Goal: Task Accomplishment & Management: Manage account settings

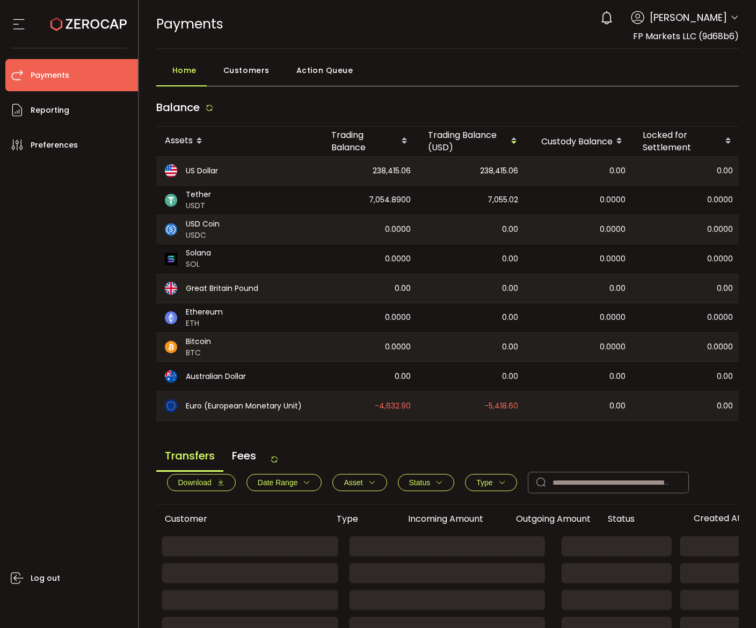
click at [547, 79] on div "Home Customers Action Queue" at bounding box center [447, 73] width 583 height 27
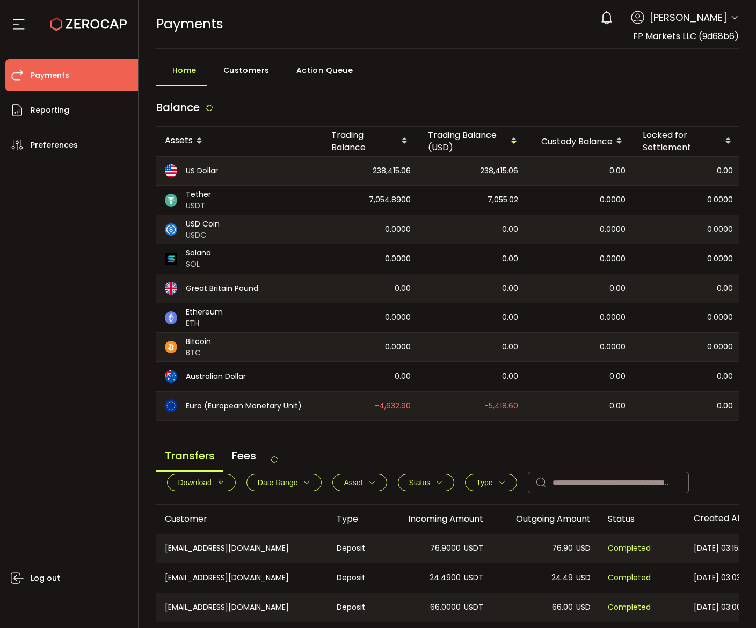
scroll to position [215, 0]
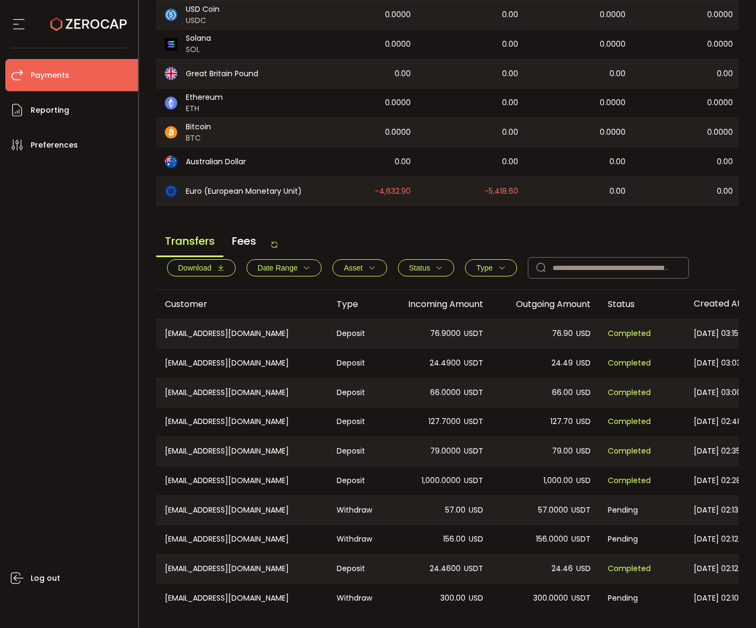
click at [558, 236] on div "Transfers Fees Download Date Range - Asset BTC ETH EUR GBP USD USDC USDT Clear …" at bounding box center [447, 259] width 583 height 62
click at [479, 272] on span "Type" at bounding box center [484, 267] width 16 height 9
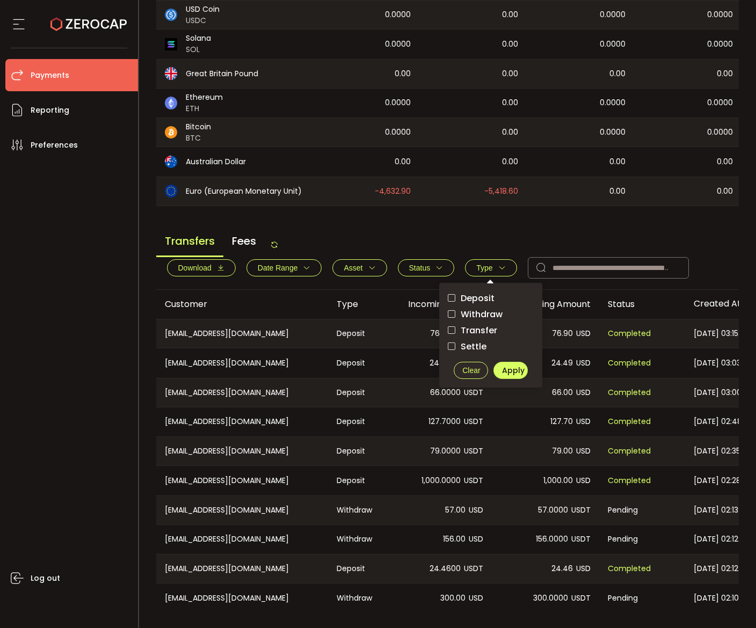
click at [483, 316] on span "Withdraw" at bounding box center [478, 314] width 47 height 10
click at [513, 376] on span "Apply" at bounding box center [513, 370] width 23 height 11
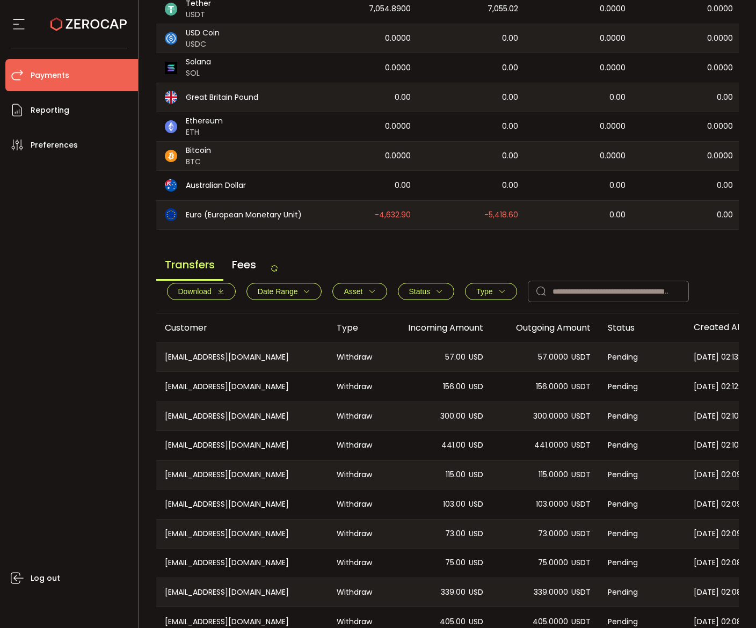
scroll to position [252, 0]
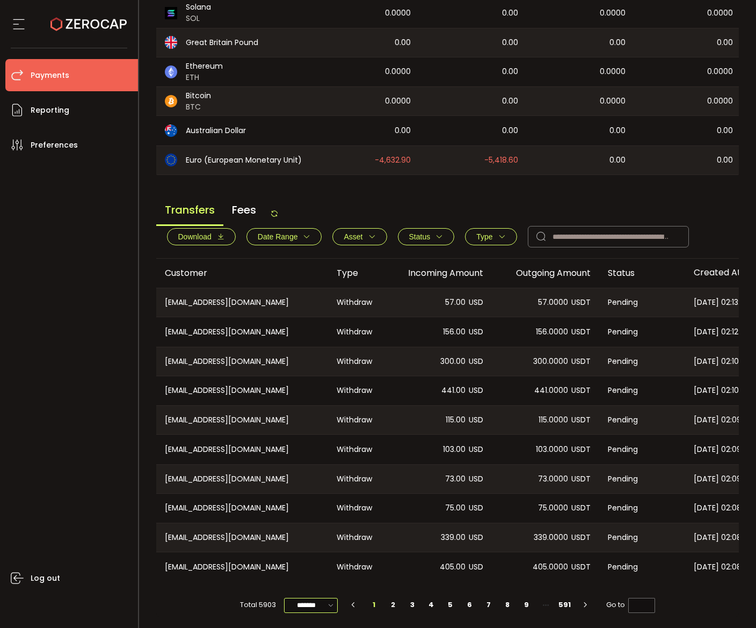
click at [316, 606] on input "*******" at bounding box center [311, 605] width 54 height 15
click at [309, 566] on li "50/page" at bounding box center [313, 560] width 62 height 18
type input "*******"
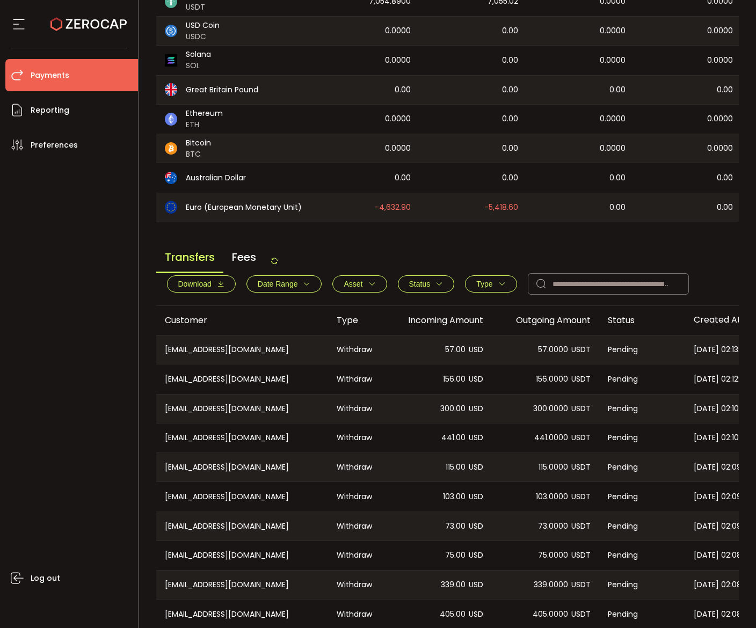
scroll to position [413, 0]
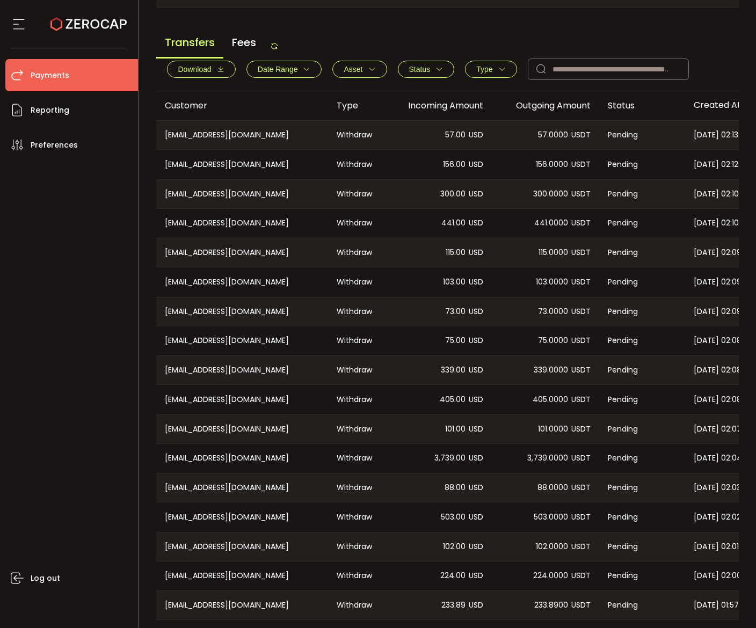
drag, startPoint x: 471, startPoint y: 437, endPoint x: 432, endPoint y: 395, distance: 56.6
click at [471, 435] on span "USD" at bounding box center [475, 429] width 14 height 12
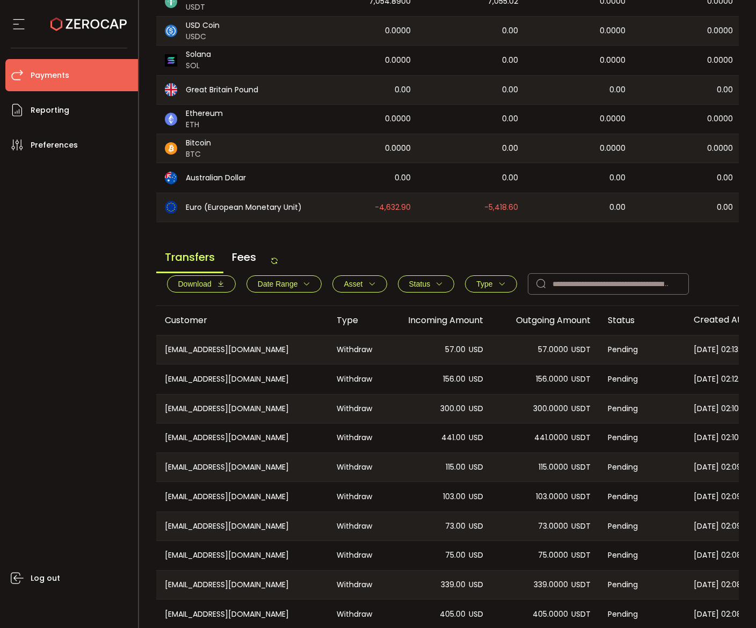
click at [276, 258] on div "Transfers Fees" at bounding box center [217, 261] width 122 height 24
click at [276, 260] on icon at bounding box center [274, 260] width 9 height 9
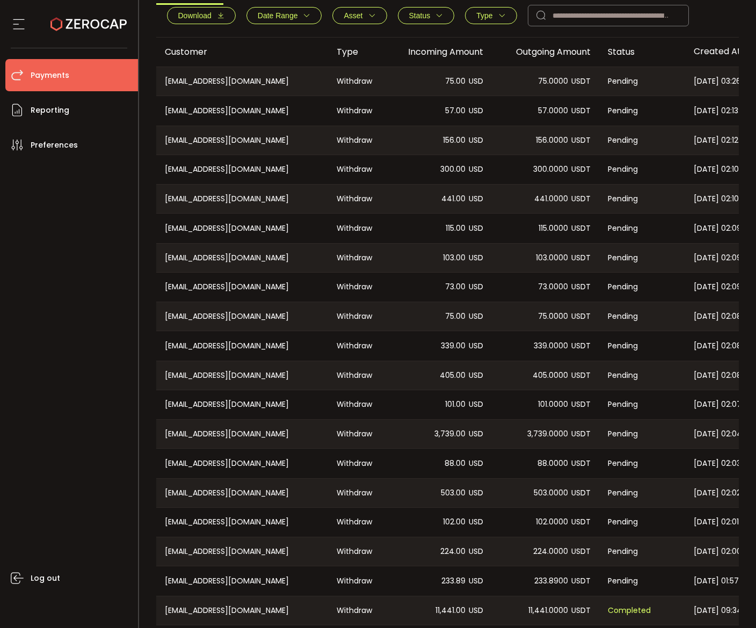
click at [446, 212] on div "441.00 USD" at bounding box center [437, 199] width 107 height 28
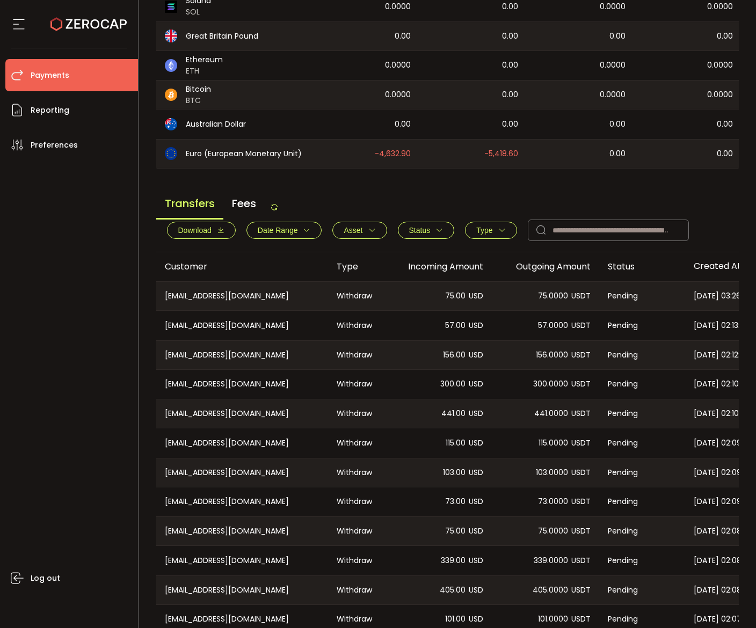
click at [278, 209] on icon at bounding box center [274, 207] width 9 height 9
drag, startPoint x: 391, startPoint y: 193, endPoint x: 341, endPoint y: 201, distance: 50.5
click at [391, 193] on div "Transfers Fees Download Date Range - Asset BTC ETH EUR GBP USD USDC USDT Clear …" at bounding box center [447, 221] width 583 height 62
click at [277, 207] on icon at bounding box center [274, 207] width 9 height 9
click at [274, 209] on icon at bounding box center [274, 207] width 9 height 9
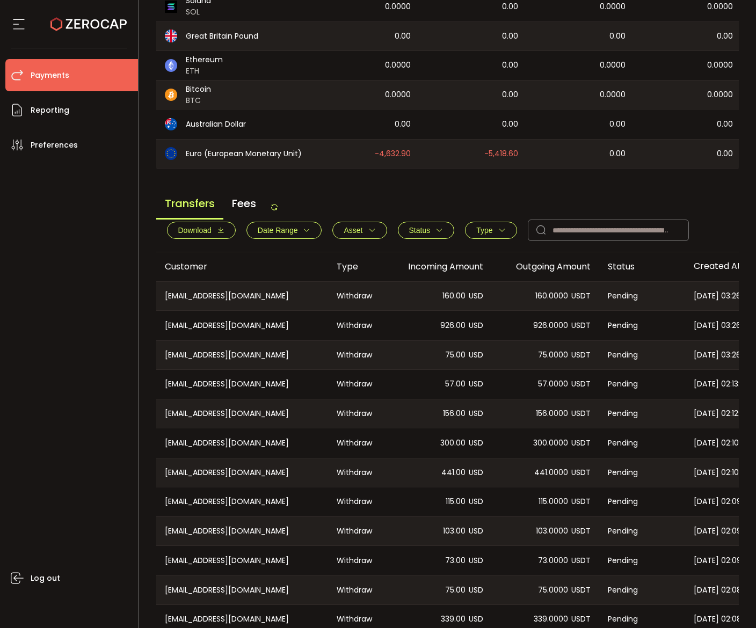
drag, startPoint x: 201, startPoint y: 232, endPoint x: 354, endPoint y: 192, distance: 157.5
click at [276, 210] on icon at bounding box center [274, 207] width 9 height 9
click at [472, 194] on div "Transfers Fees Download Date Range - Asset BTC ETH EUR GBP USD USDC USDT Clear …" at bounding box center [447, 221] width 583 height 62
click at [274, 210] on icon at bounding box center [274, 207] width 9 height 9
